Goal: Information Seeking & Learning: Learn about a topic

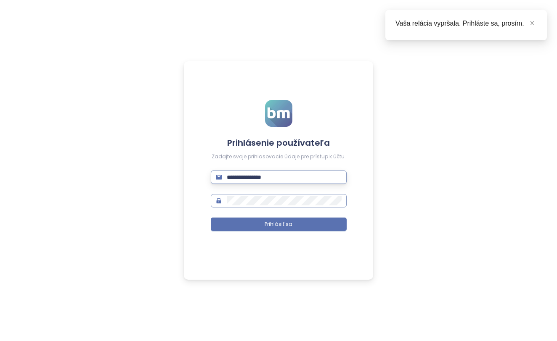
type input "**********"
click at [278, 224] on button "Prihlásiť sa" at bounding box center [279, 224] width 136 height 13
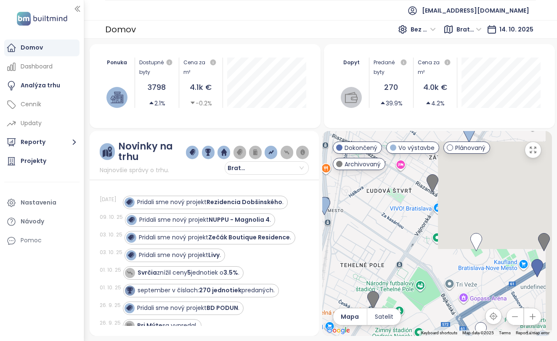
drag, startPoint x: 500, startPoint y: 208, endPoint x: 380, endPoint y: 169, distance: 126.0
click at [380, 169] on div "← Move left → Move right ↑ Move up ↓ Move down + Zoom in - Zoom out Home Jump l…" at bounding box center [437, 233] width 230 height 205
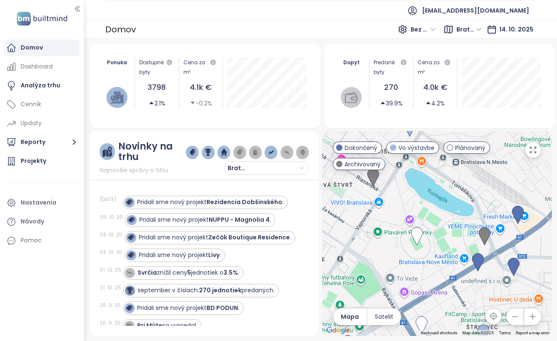
drag, startPoint x: 507, startPoint y: 221, endPoint x: 452, endPoint y: 219, distance: 54.3
click at [452, 219] on div at bounding box center [437, 233] width 230 height 205
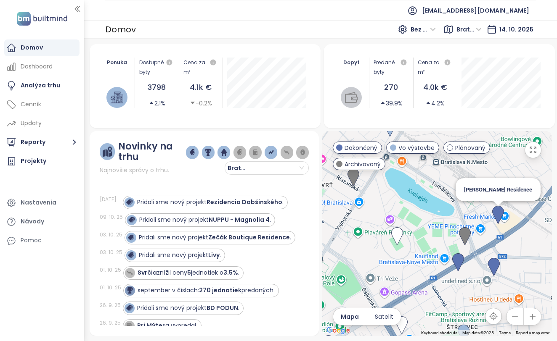
click at [497, 218] on img at bounding box center [498, 215] width 12 height 18
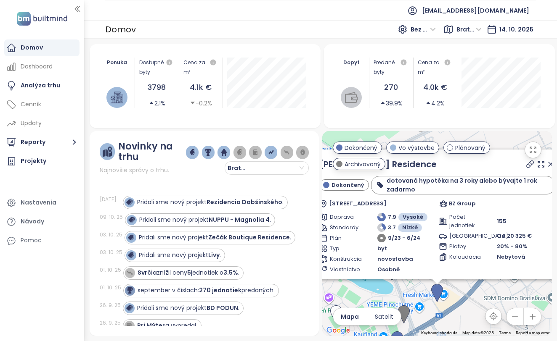
drag, startPoint x: 472, startPoint y: 235, endPoint x: 472, endPoint y: 305, distance: 69.8
click at [472, 305] on div "Olivia Residence Dokončený dotovaná hypotéka na 3 roky alebo bývajte 1 rok zada…" at bounding box center [437, 233] width 230 height 205
click at [536, 167] on icon at bounding box center [540, 164] width 8 height 8
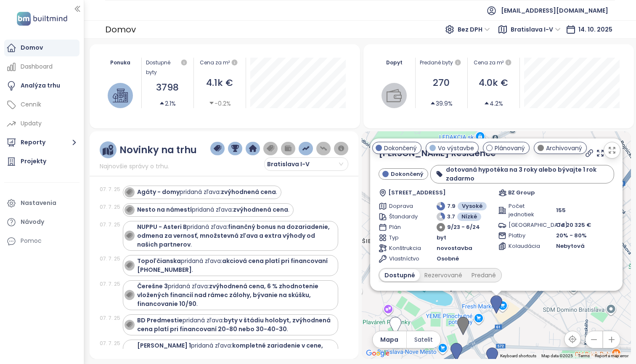
scroll to position [1437, 0]
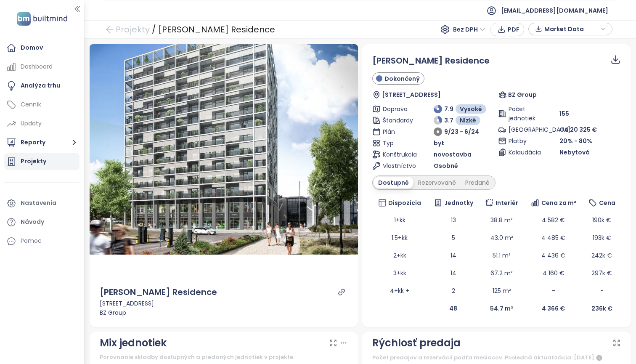
click at [37, 162] on div "Projekty" at bounding box center [34, 161] width 26 height 11
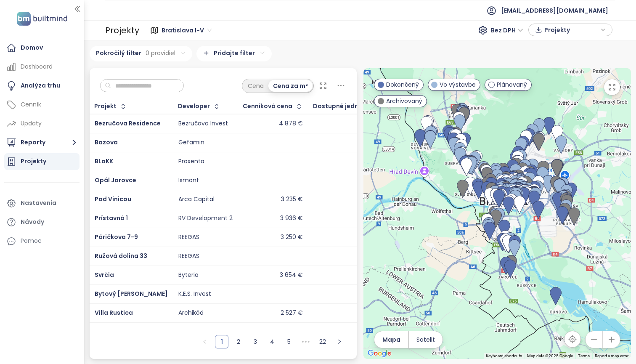
scroll to position [11, 0]
click at [166, 79] on input "text" at bounding box center [145, 85] width 68 height 13
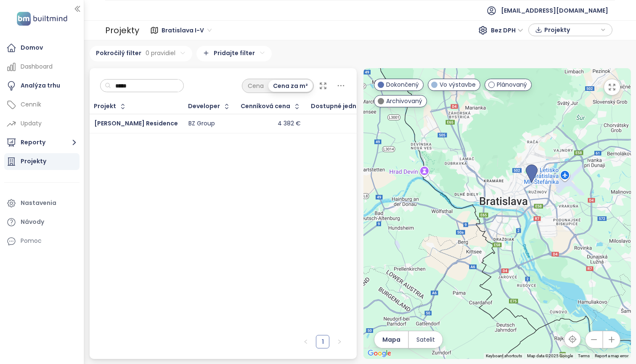
scroll to position [0, 0]
drag, startPoint x: 154, startPoint y: 86, endPoint x: 55, endPoint y: 86, distance: 98.4
click at [57, 86] on section "Domov Dashboard Analýza trhu Cenník Updaty Reporty Projekty Nastavenia Návody P…" at bounding box center [318, 182] width 636 height 364
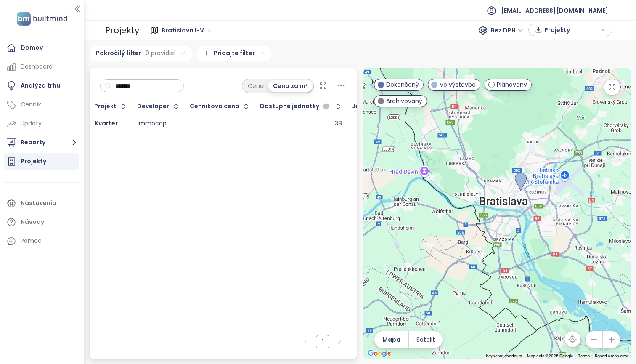
click at [140, 127] on div "Immocap" at bounding box center [151, 124] width 29 height 8
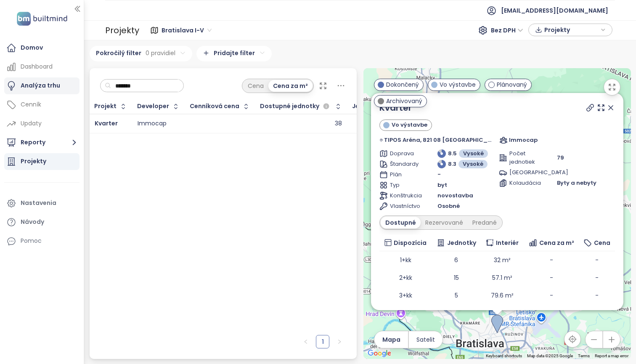
drag, startPoint x: 158, startPoint y: 85, endPoint x: 46, endPoint y: 84, distance: 112.2
click at [47, 85] on section "Domov Dashboard Analýza trhu Cenník Updaty Reporty Projekty Nastavenia Návody P…" at bounding box center [318, 182] width 636 height 364
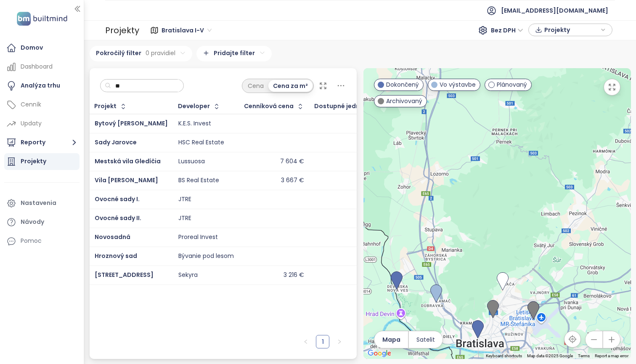
type input "*"
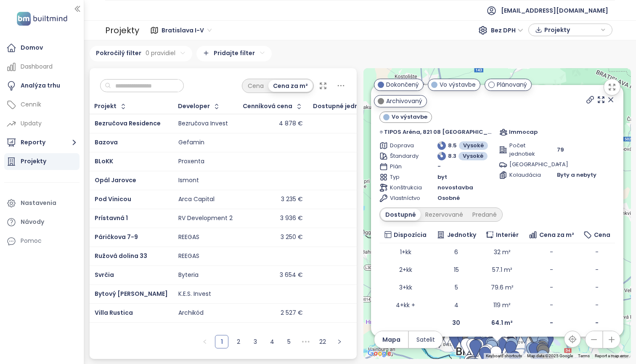
click at [149, 84] on input "text" at bounding box center [145, 85] width 68 height 13
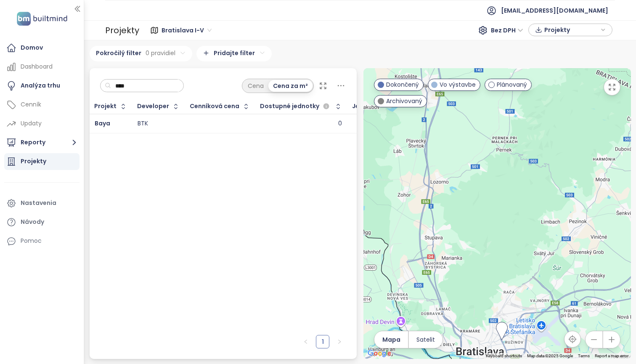
click at [214, 133] on td at bounding box center [220, 123] width 70 height 19
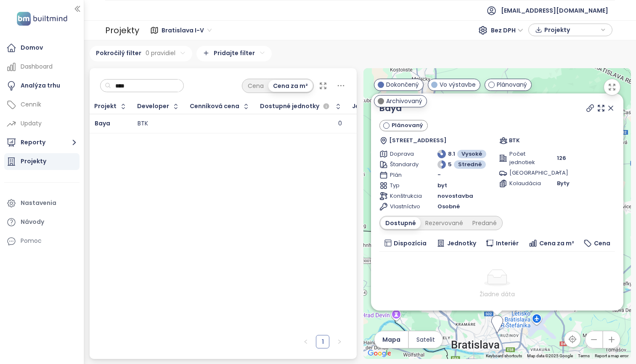
scroll to position [0, 55]
drag, startPoint x: 116, startPoint y: 86, endPoint x: 52, endPoint y: 84, distance: 64.4
click at [53, 84] on section "Domov Dashboard Analýza trhu Cenník Updaty Reporty Projekty Nastavenia Návody P…" at bounding box center [318, 182] width 636 height 364
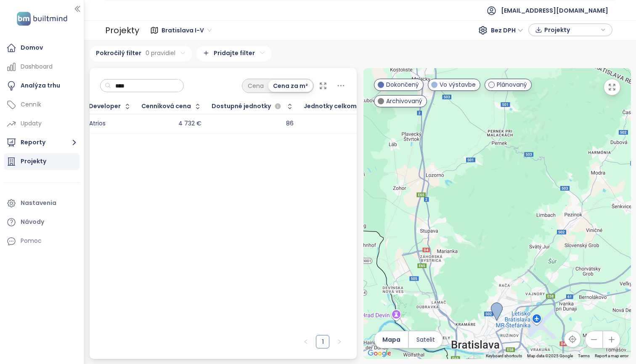
type input "****"
click at [169, 129] on div "4 732 €" at bounding box center [172, 124] width 60 height 10
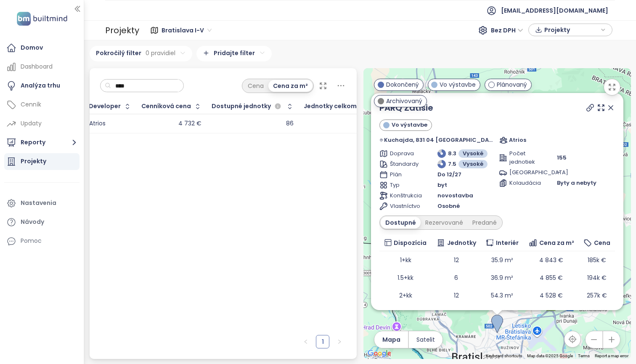
click at [343, 215] on div "Projekt Developer Cenníková cena Dostupné jednotky Jednotky celkom PARQ Zátišie…" at bounding box center [223, 214] width 267 height 231
